Goal: Task Accomplishment & Management: Manage account settings

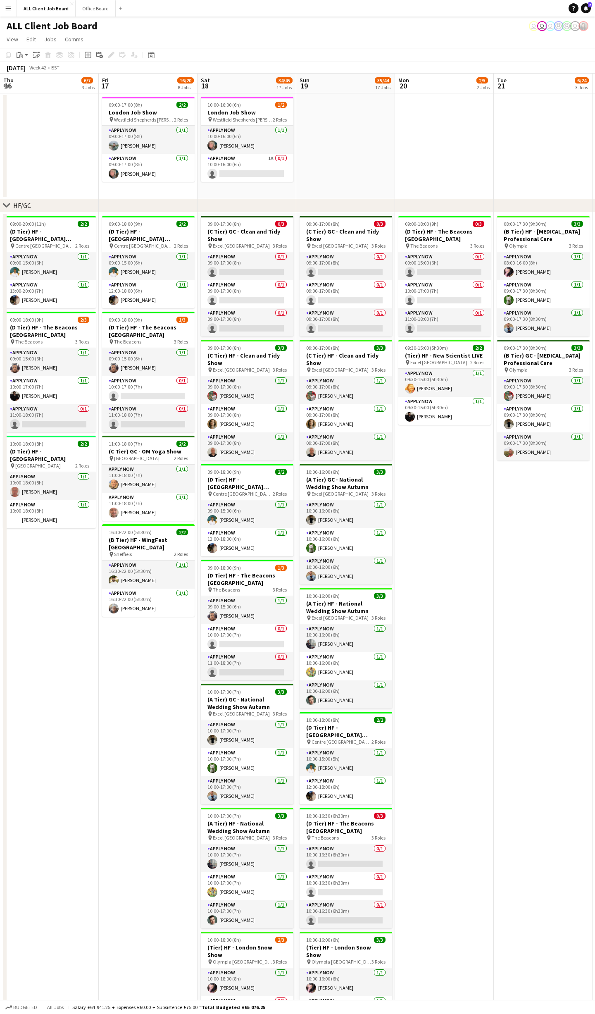
scroll to position [0, 388]
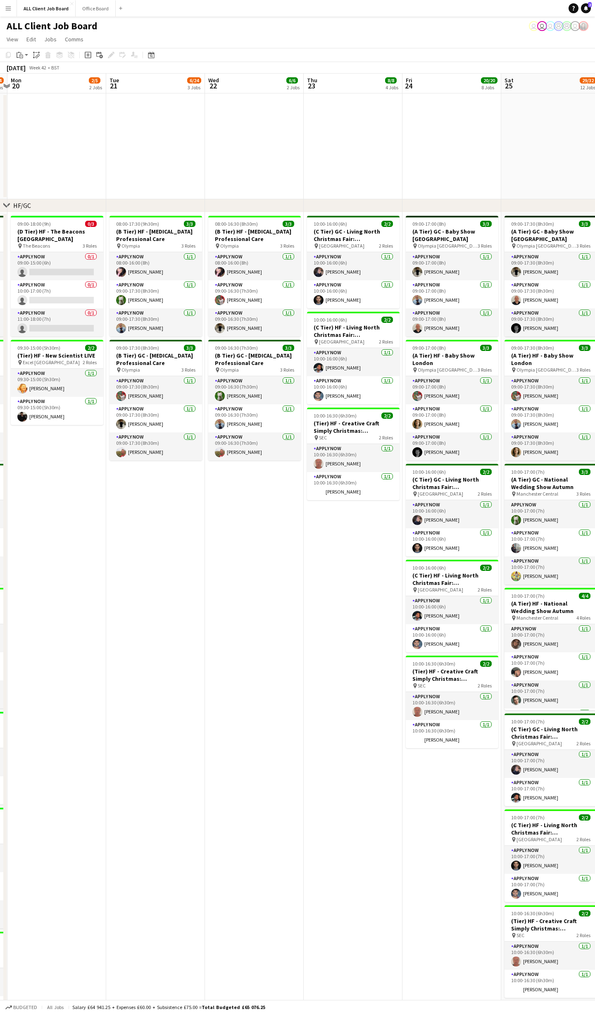
click at [158, 55] on div "Date picker [DATE] [DATE] [DATE] M [DATE] T [DATE] W [DATE] T [DATE] F [DATE] S…" at bounding box center [148, 55] width 19 height 10
drag, startPoint x: 155, startPoint y: 55, endPoint x: 158, endPoint y: 59, distance: 5.3
click at [155, 55] on div "Date picker" at bounding box center [151, 55] width 10 height 10
click at [209, 185] on button "[DATE]" at bounding box center [210, 185] width 24 height 13
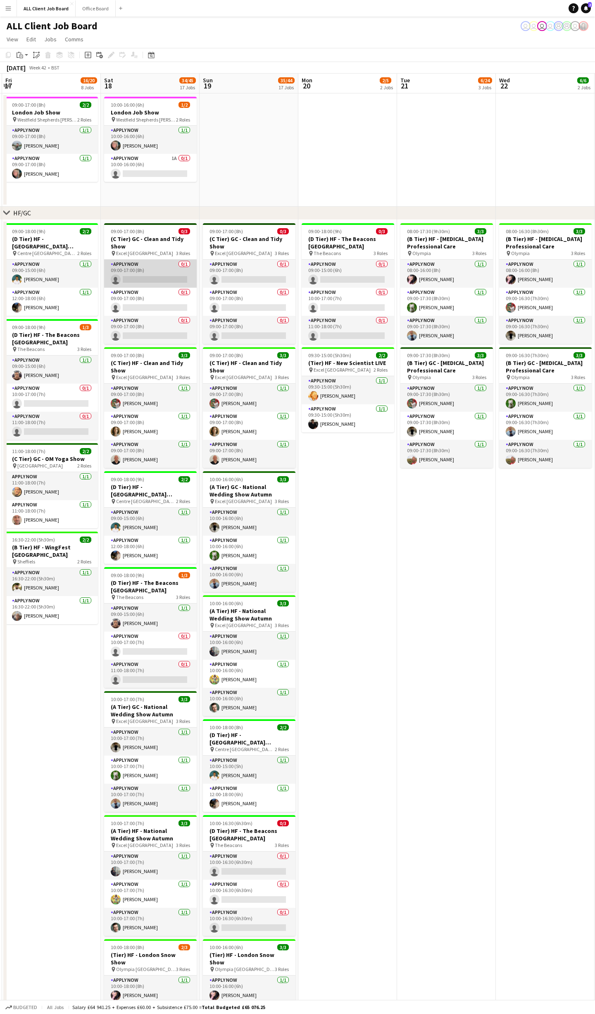
scroll to position [0, 0]
click at [161, 277] on app-card-role "APPLY NOW 0/1 09:00-17:00 (8h) single-neutral-actions" at bounding box center [150, 274] width 93 height 28
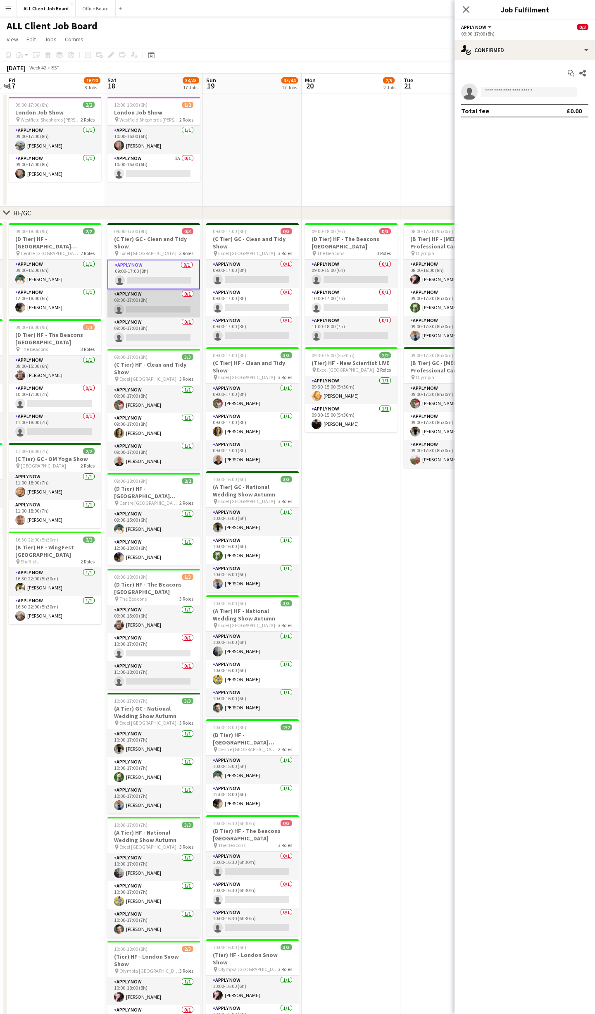
click at [177, 310] on app-card-role "APPLY NOW 0/1 09:00-17:00 (8h) single-neutral-actions" at bounding box center [154, 303] width 93 height 28
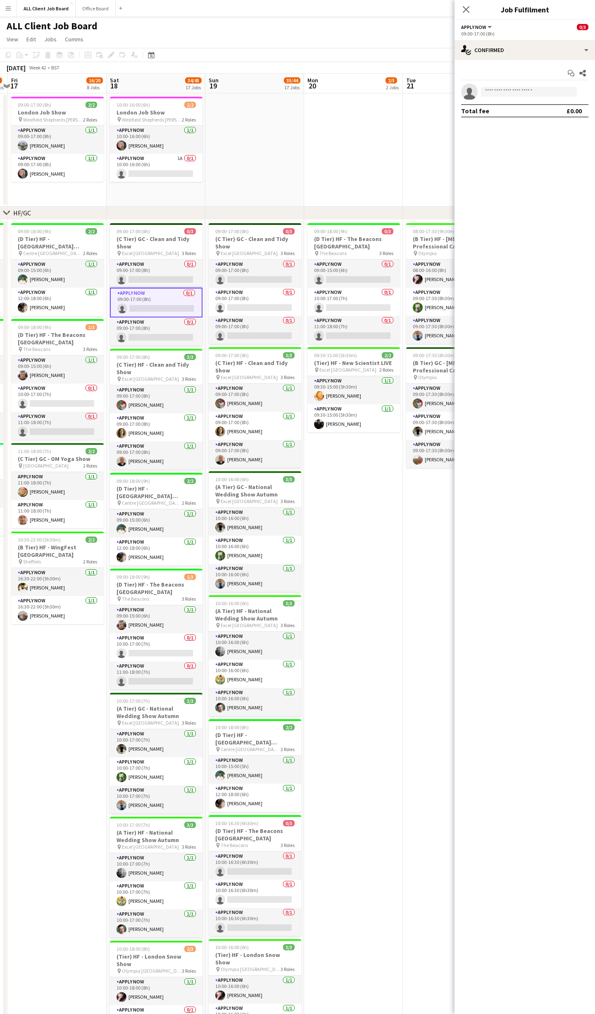
click at [251, 329] on app-card-role "APPLY NOW 0/1 09:00-17:00 (8h) single-neutral-actions" at bounding box center [256, 330] width 93 height 28
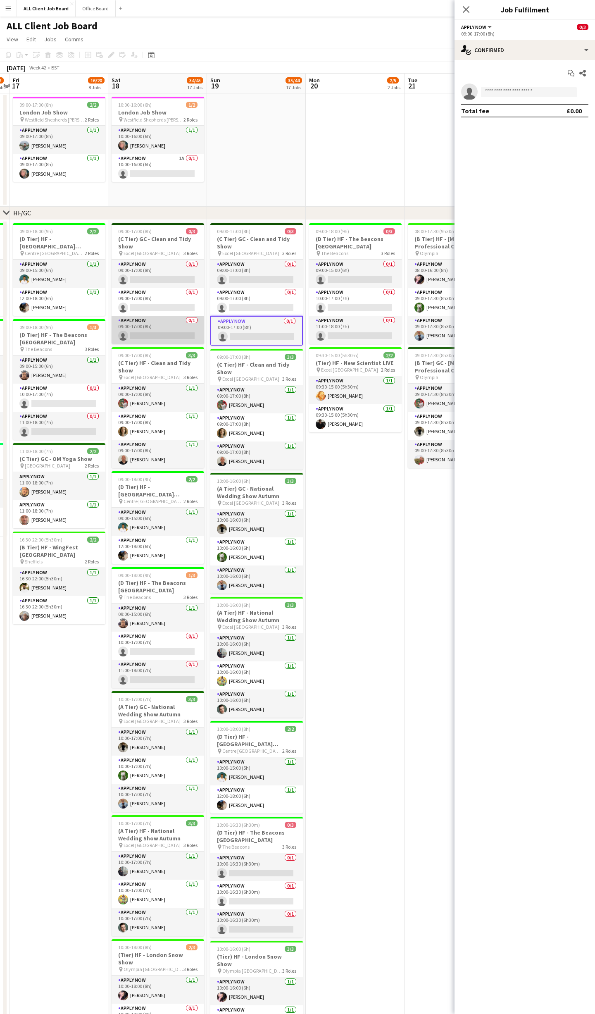
click at [177, 331] on app-card-role "APPLY NOW 0/1 09:00-17:00 (8h) single-neutral-actions" at bounding box center [158, 330] width 93 height 28
drag, startPoint x: 254, startPoint y: 328, endPoint x: 246, endPoint y: 331, distance: 7.8
click at [254, 328] on app-card-role "APPLY NOW 0/1 09:00-17:00 (8h) single-neutral-actions" at bounding box center [257, 330] width 93 height 28
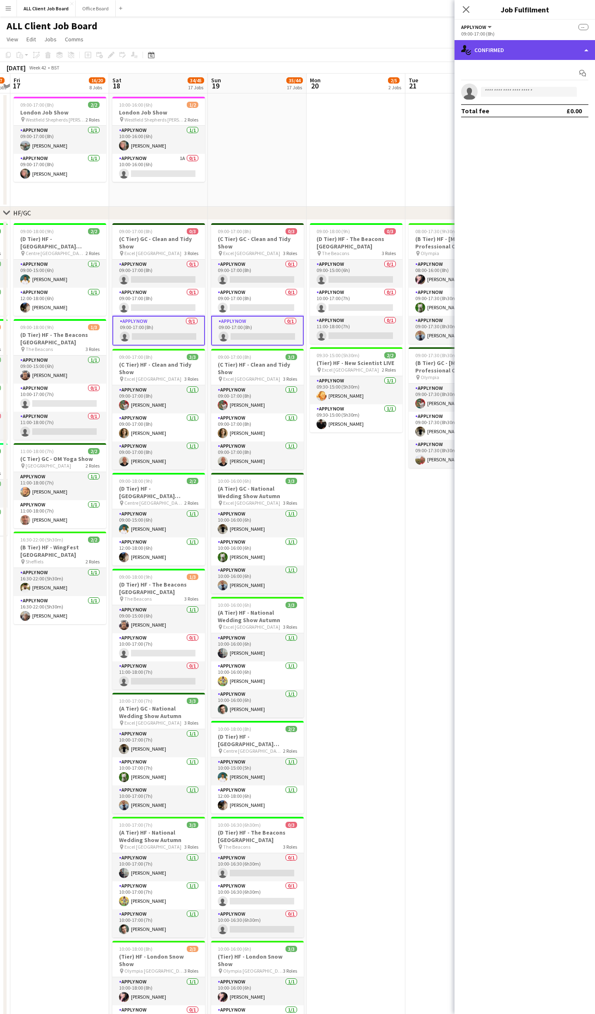
click at [586, 47] on div "single-neutral-actions-check-2 Confirmed" at bounding box center [525, 50] width 141 height 20
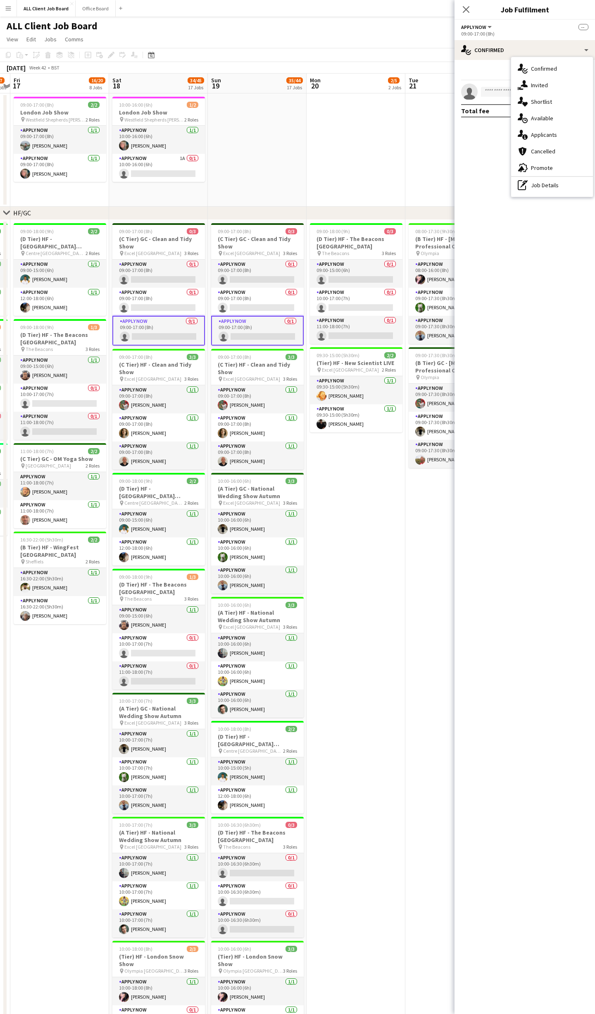
click at [547, 181] on div "pen-write Job Details" at bounding box center [552, 185] width 82 height 17
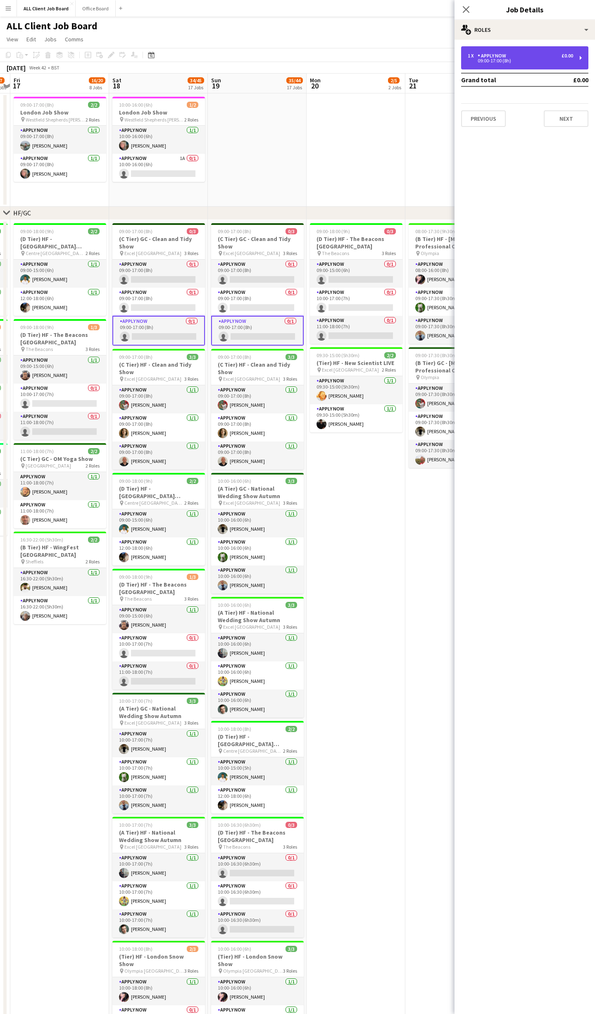
click at [560, 62] on div "09:00-17:00 (8h)" at bounding box center [520, 61] width 105 height 4
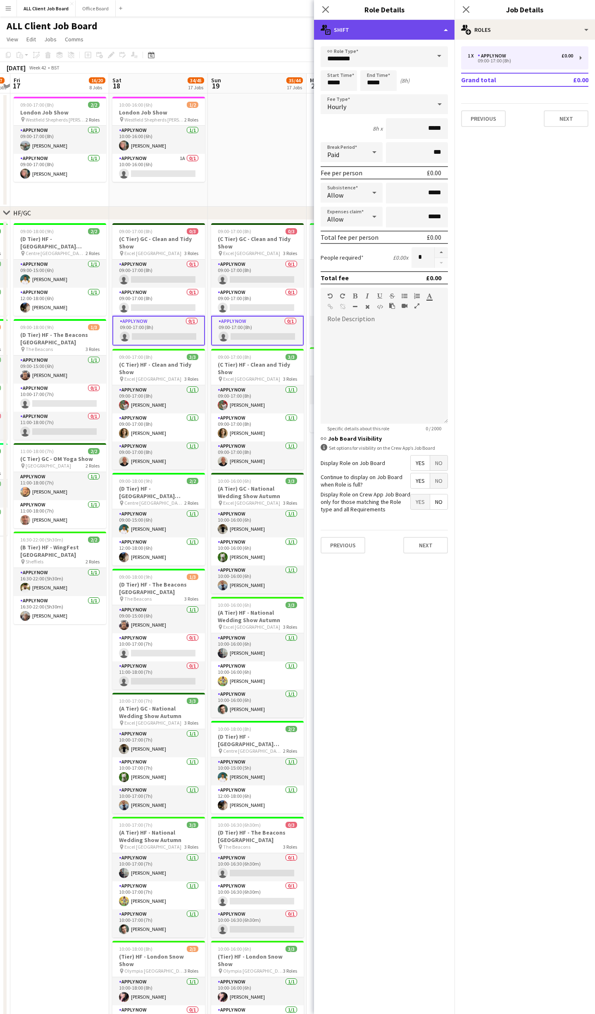
click at [437, 25] on div "multiple-actions-text Shift" at bounding box center [384, 30] width 141 height 20
click at [405, 100] on div "bin-2 Delete Role" at bounding box center [412, 99] width 82 height 17
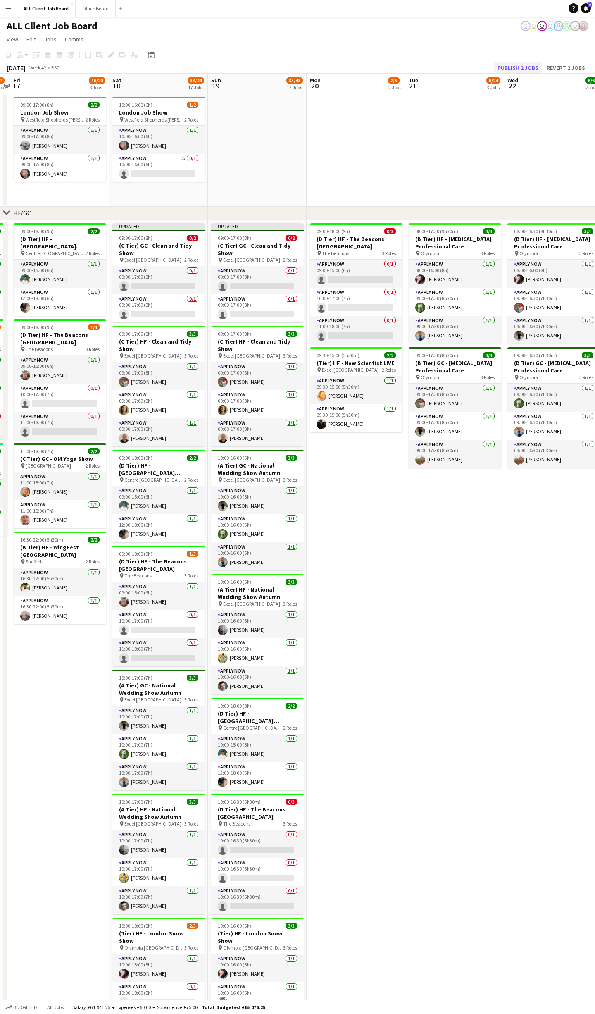
click at [518, 63] on button "Publish 2 jobs" at bounding box center [519, 67] width 48 height 11
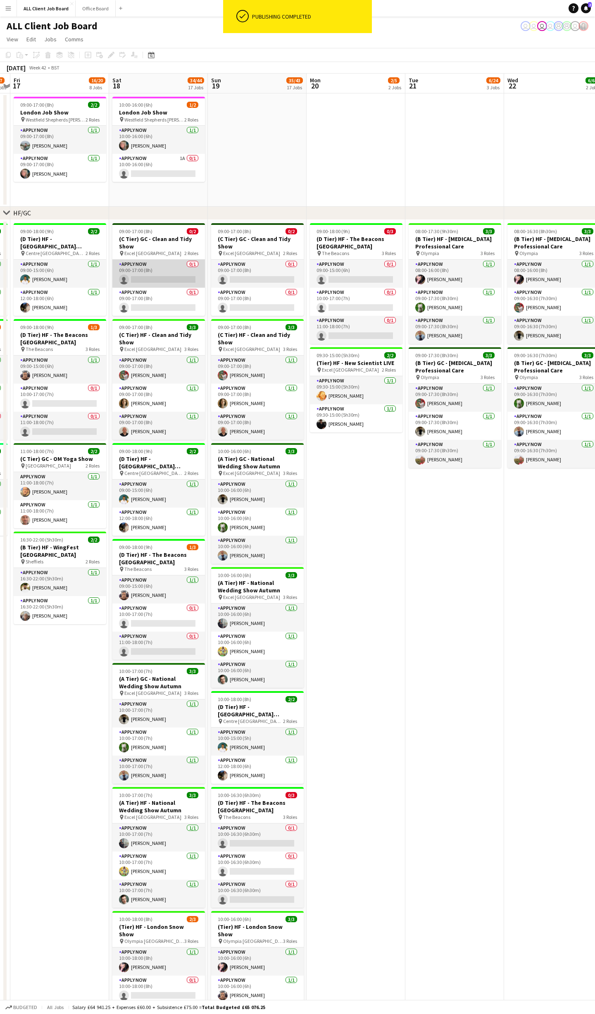
click at [161, 273] on app-card-role "APPLY NOW 0/1 09:00-17:00 (8h) single-neutral-actions" at bounding box center [158, 274] width 93 height 28
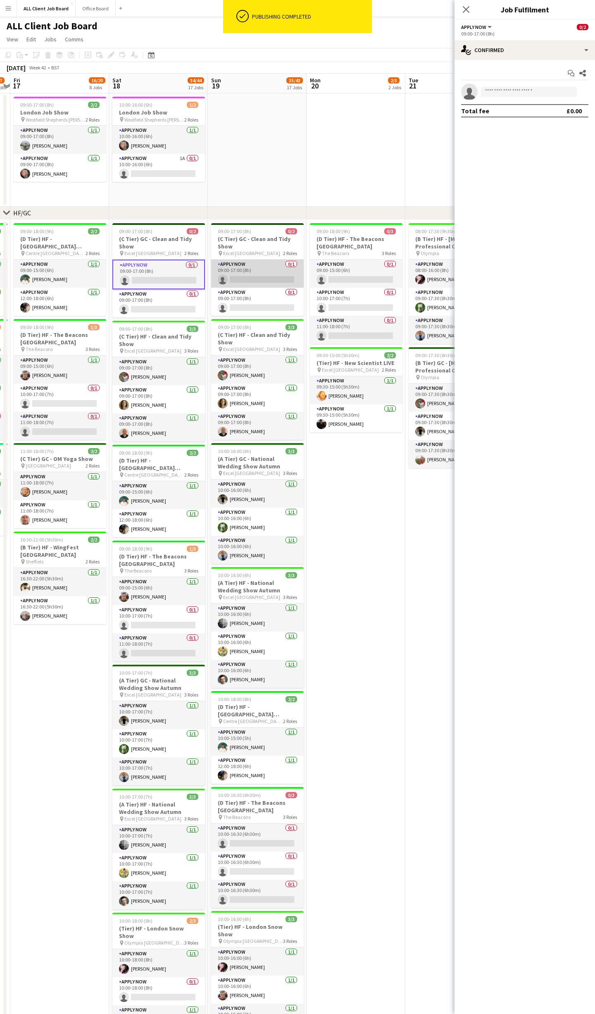
drag, startPoint x: 270, startPoint y: 279, endPoint x: 262, endPoint y: 280, distance: 7.5
click at [269, 279] on app-card-role "APPLY NOW 0/1 09:00-17:00 (8h) single-neutral-actions" at bounding box center [257, 274] width 93 height 28
click at [511, 93] on input at bounding box center [529, 92] width 96 height 10
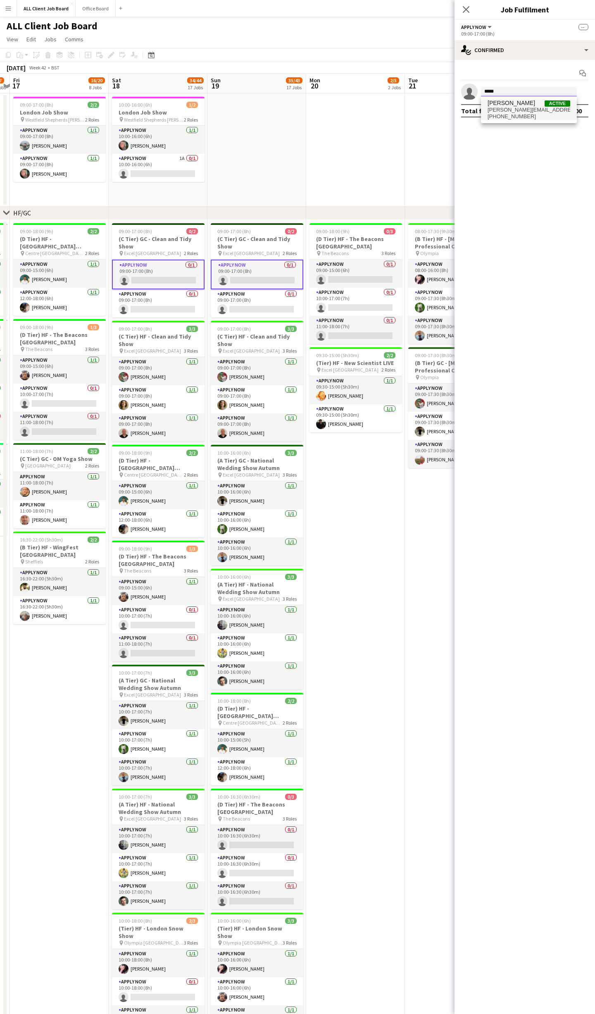
type input "*****"
click at [502, 112] on span "[PERSON_NAME][EMAIL_ADDRESS][DOMAIN_NAME]" at bounding box center [529, 110] width 83 height 7
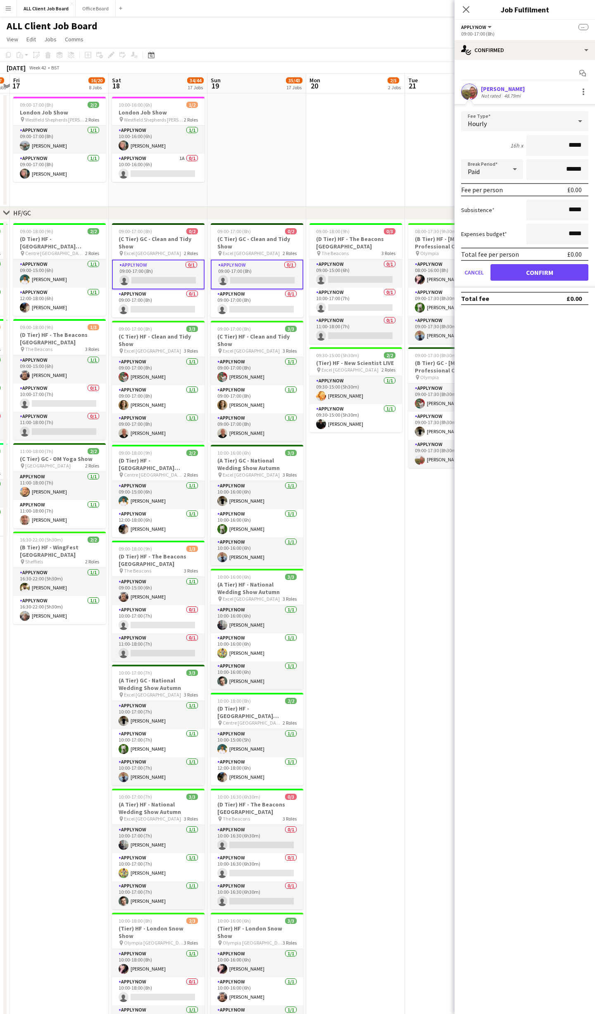
click at [552, 273] on button "Confirm" at bounding box center [540, 272] width 98 height 17
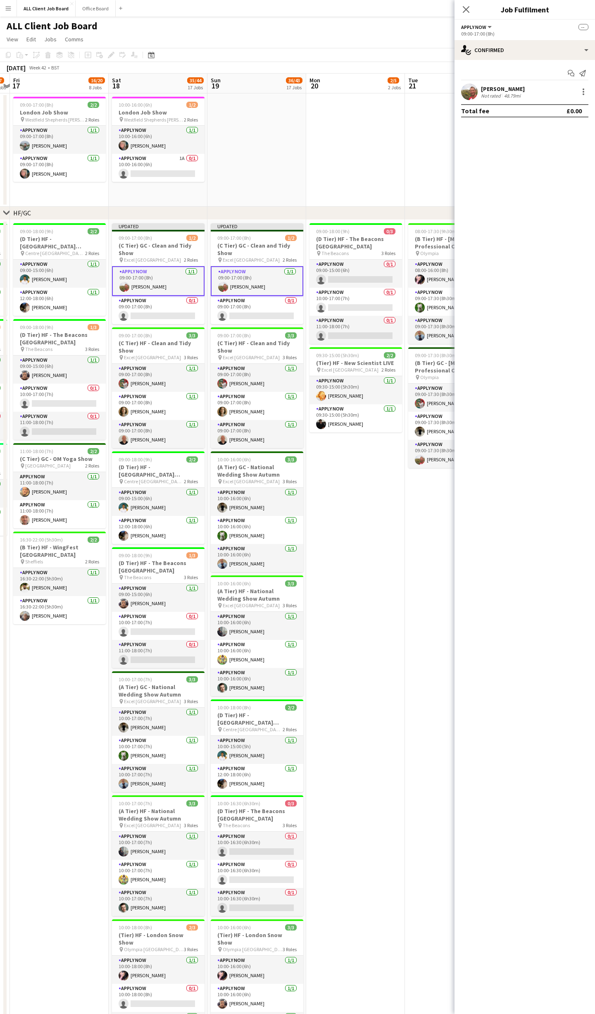
click at [466, 11] on icon "Close pop-in" at bounding box center [466, 9] width 7 height 7
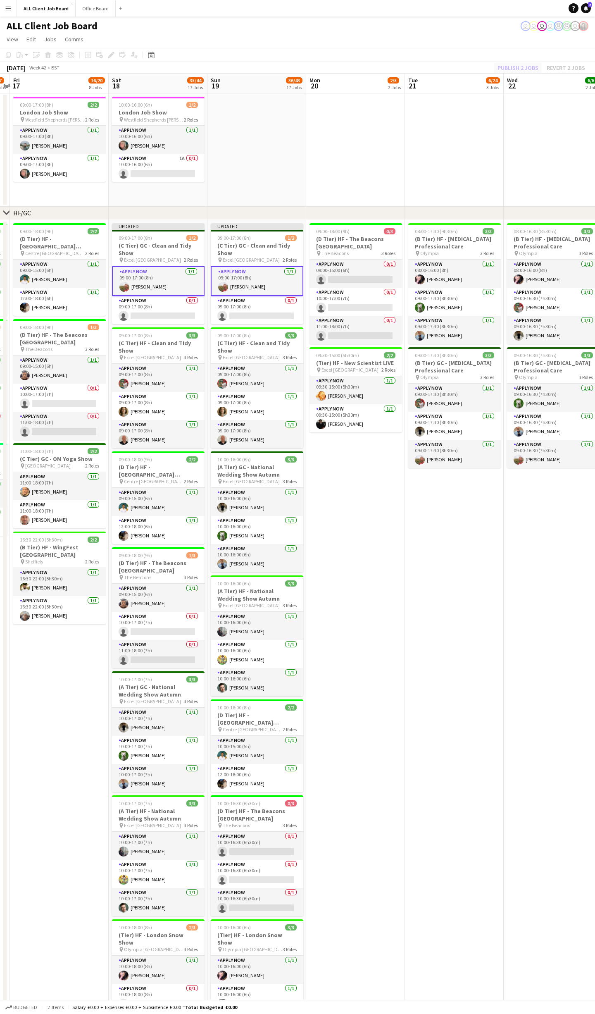
click at [514, 65] on div "Publish 2 jobs Revert 2 jobs" at bounding box center [542, 67] width 108 height 11
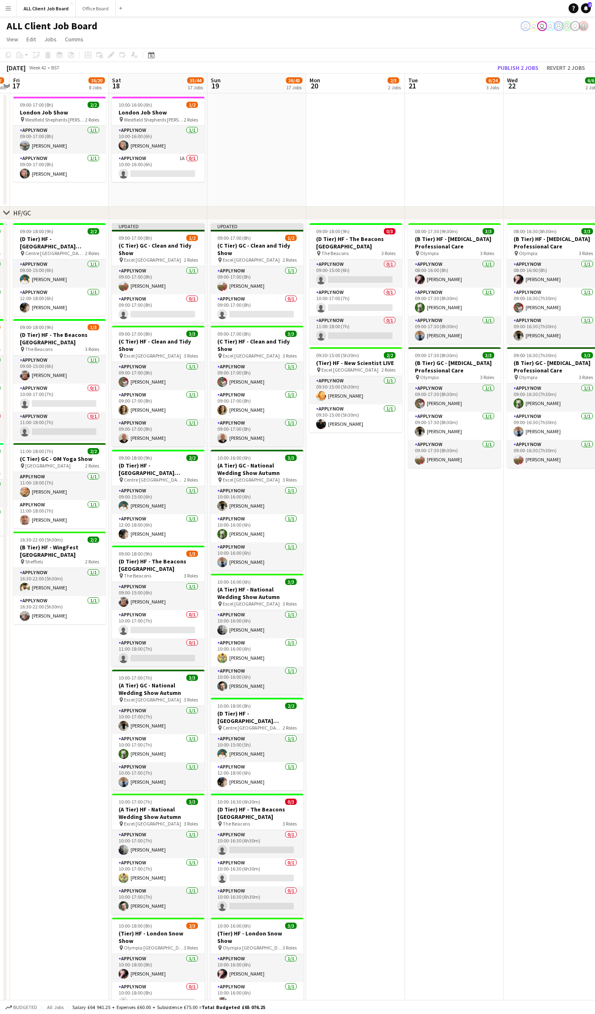
click at [514, 65] on button "Publish 2 jobs" at bounding box center [519, 67] width 48 height 11
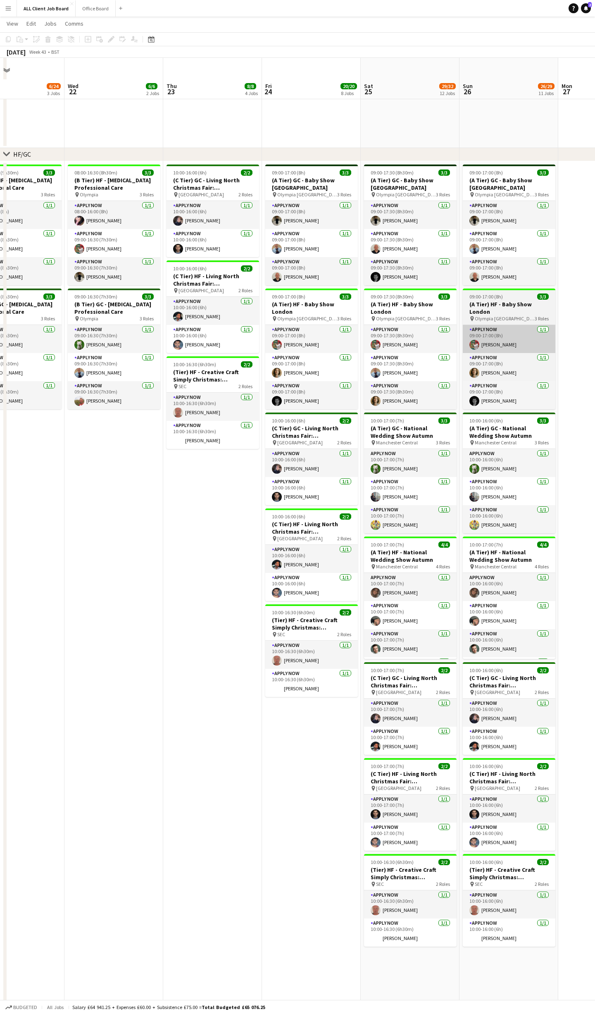
scroll to position [79, 0]
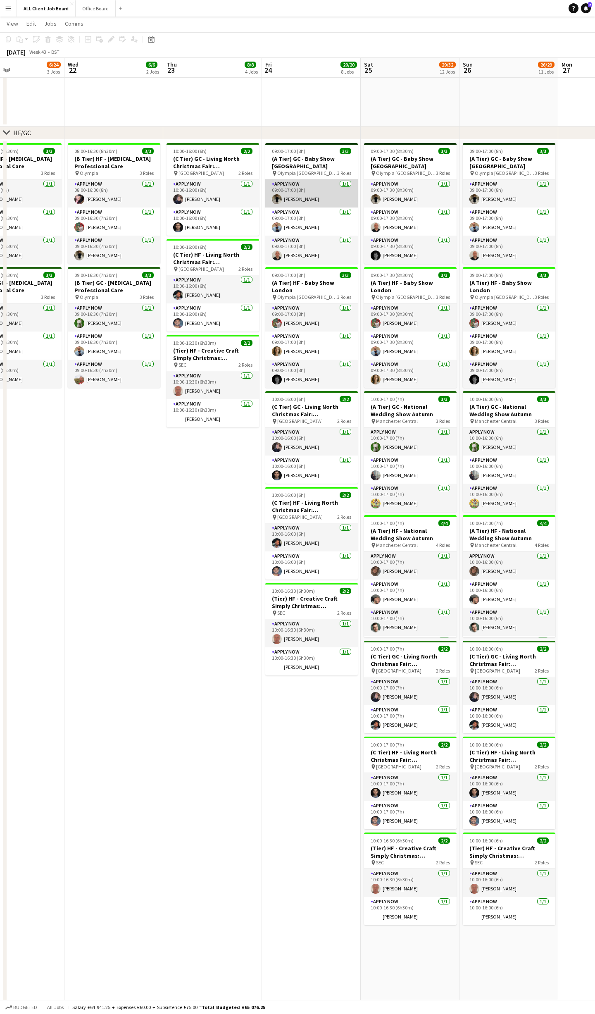
click at [280, 199] on app-user-avatar at bounding box center [277, 199] width 10 height 10
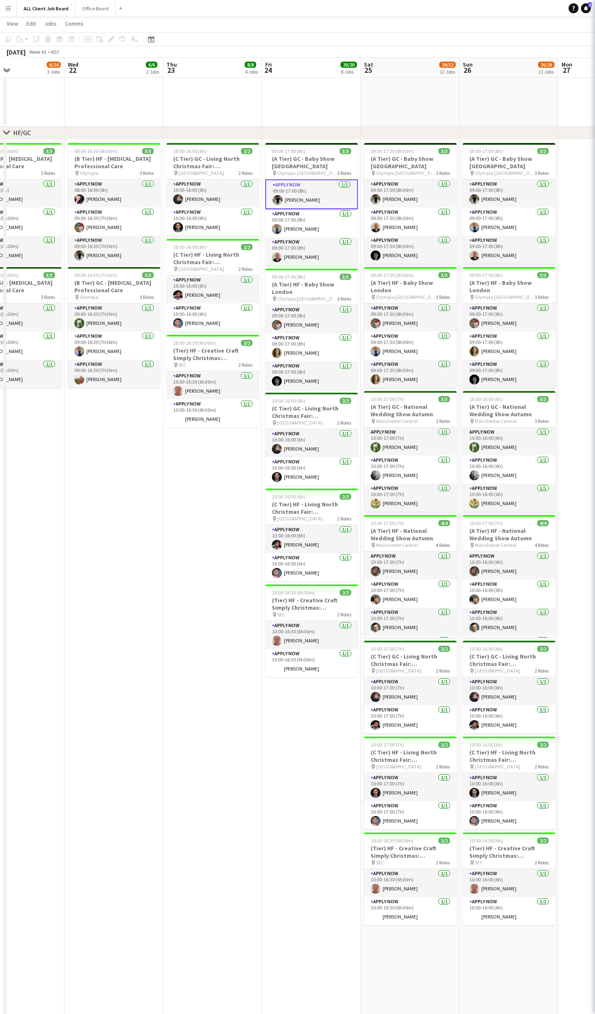
scroll to position [0, 232]
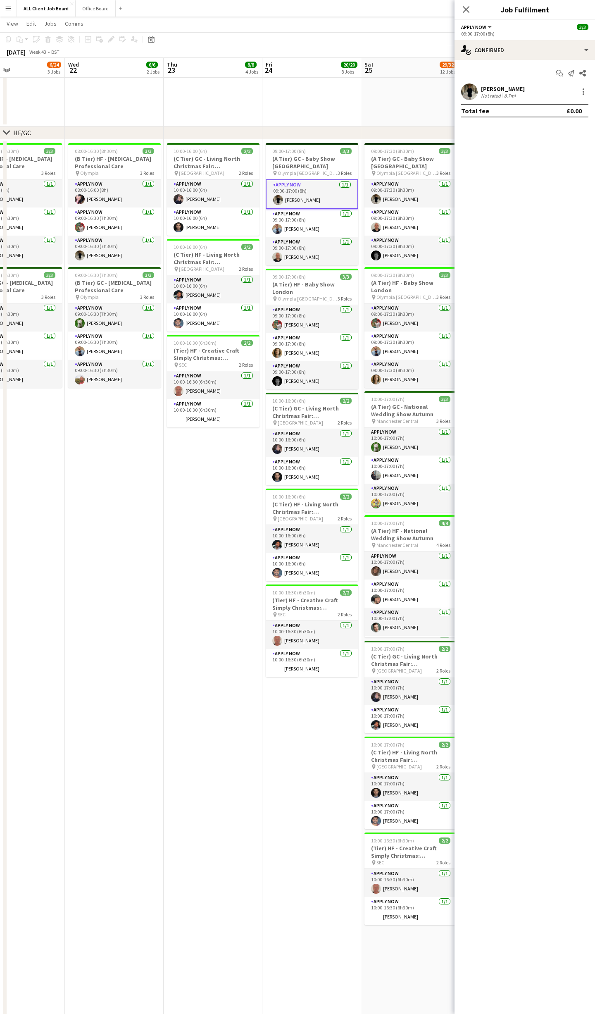
click at [474, 86] on app-user-avatar at bounding box center [469, 92] width 17 height 17
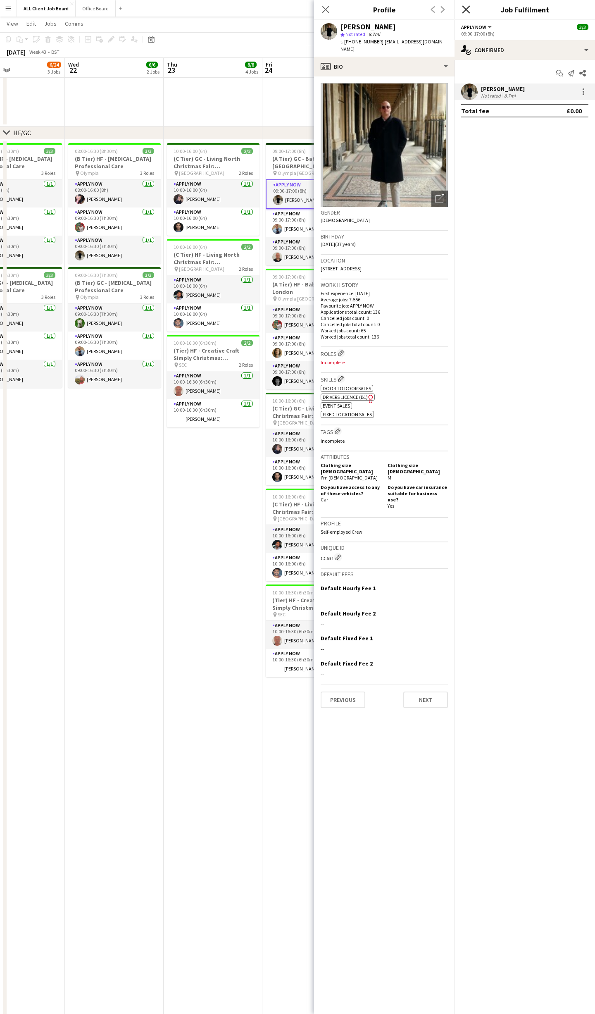
click at [468, 11] on icon at bounding box center [466, 9] width 8 height 8
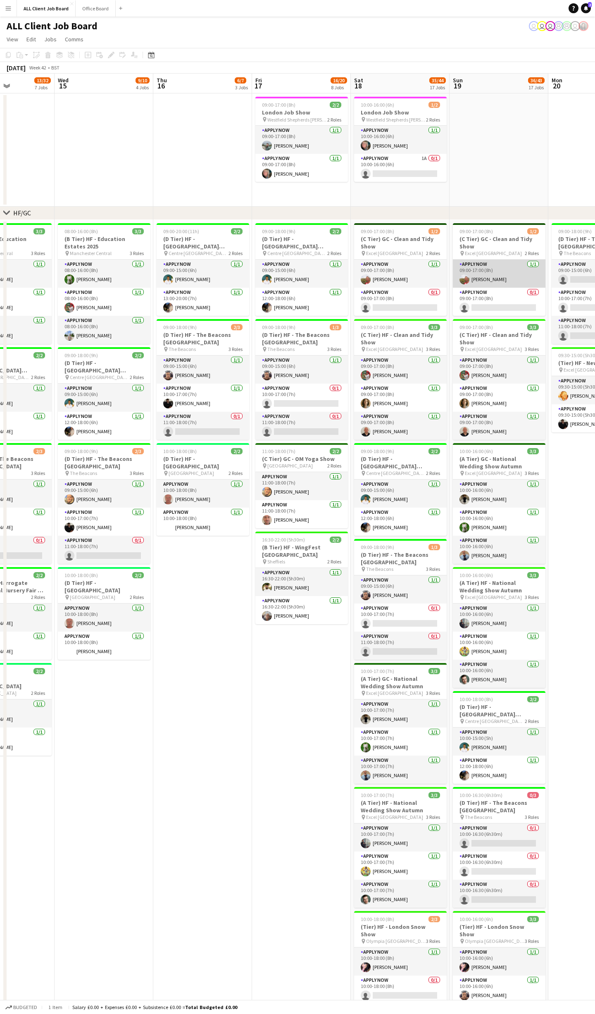
scroll to position [0, 0]
click at [98, 9] on button "Office Board Close" at bounding box center [96, 8] width 40 height 16
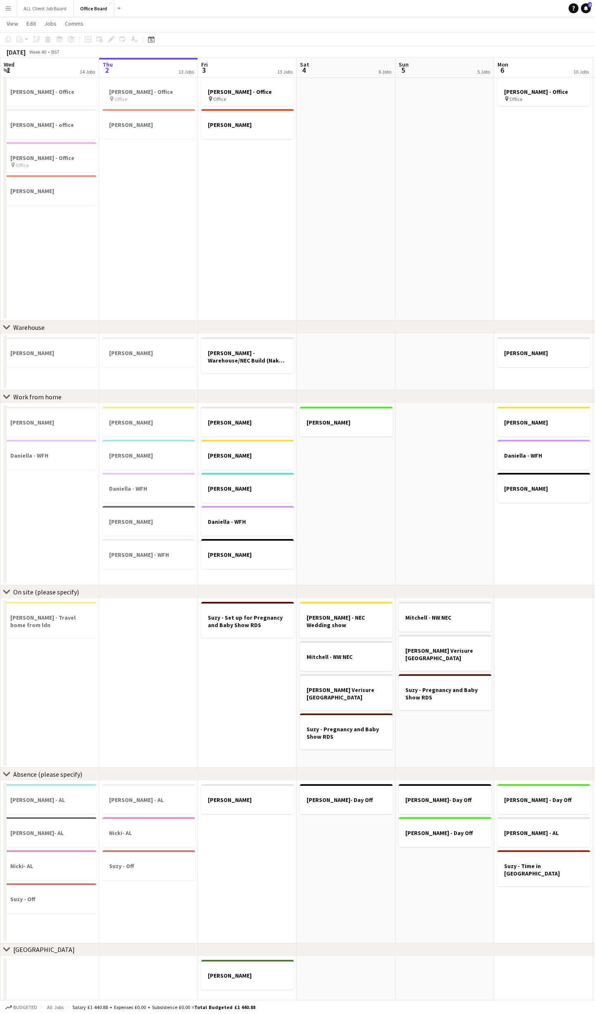
scroll to position [124, 0]
